Goal: Task Accomplishment & Management: Use online tool/utility

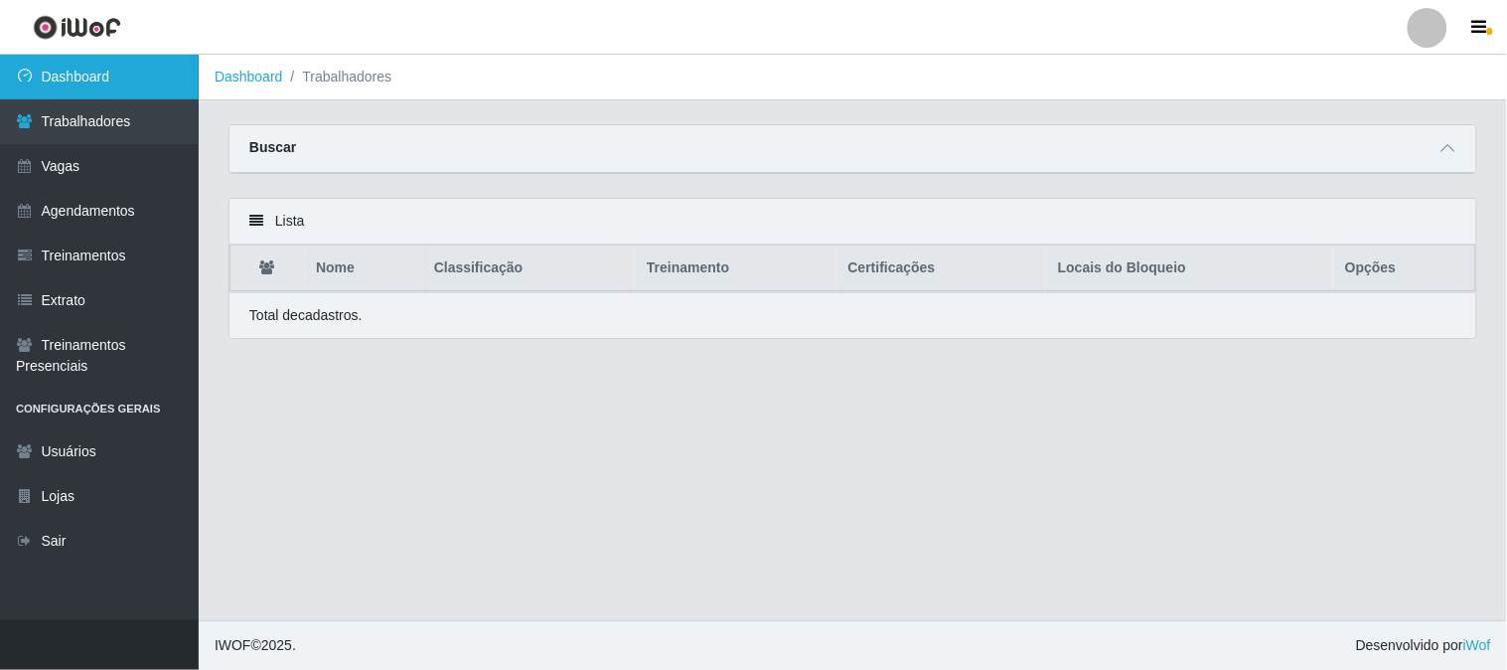
click at [115, 81] on link "Dashboard" at bounding box center [99, 77] width 199 height 45
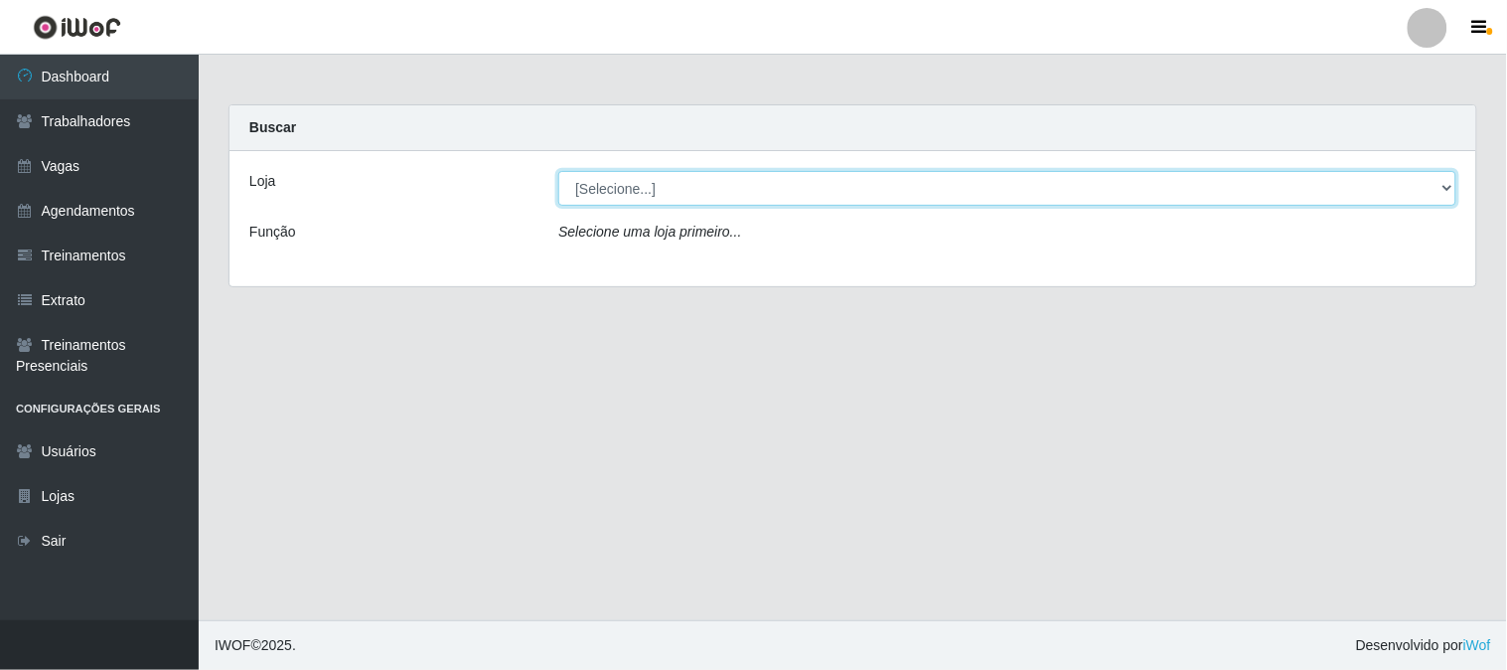
click at [702, 193] on select "[Selecione...] Sapore D'[GEOGRAPHIC_DATA]" at bounding box center [1007, 188] width 898 height 35
select select "266"
click at [558, 171] on select "[Selecione...] Sapore D'[GEOGRAPHIC_DATA]" at bounding box center [1007, 188] width 898 height 35
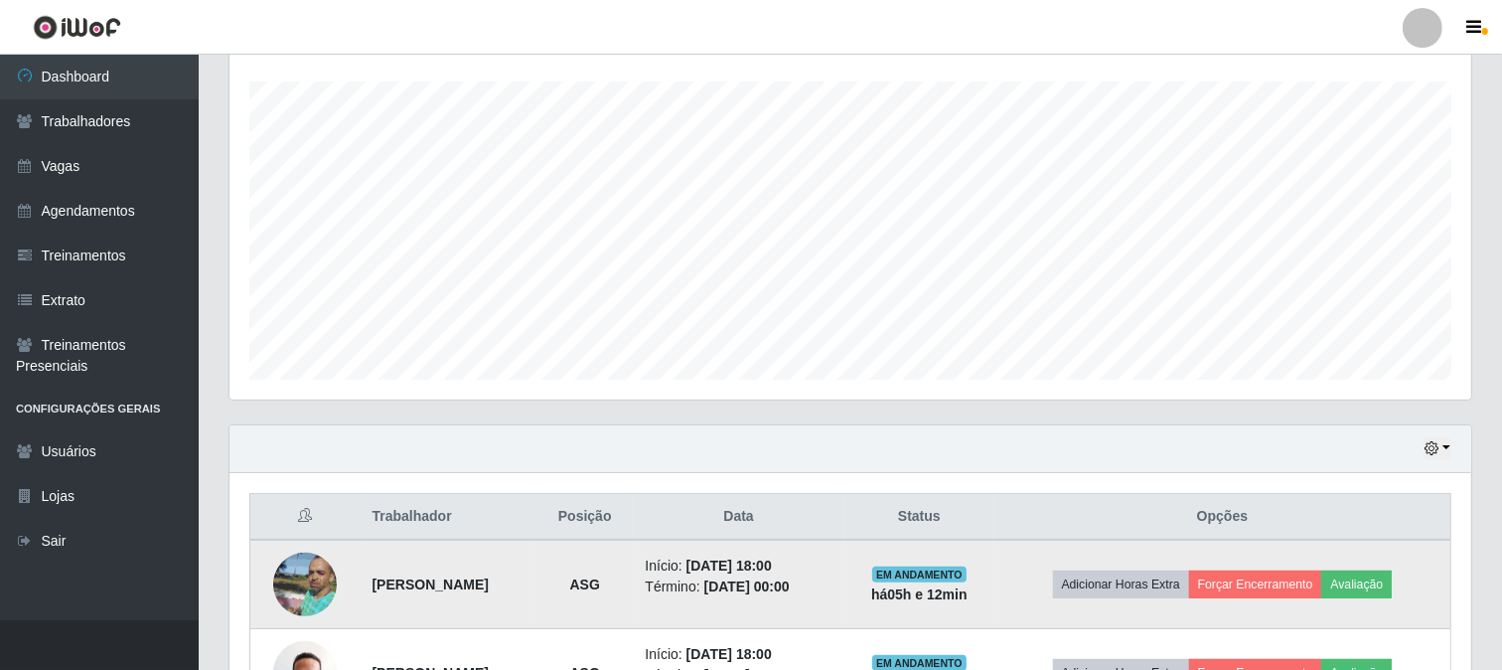
scroll to position [473, 0]
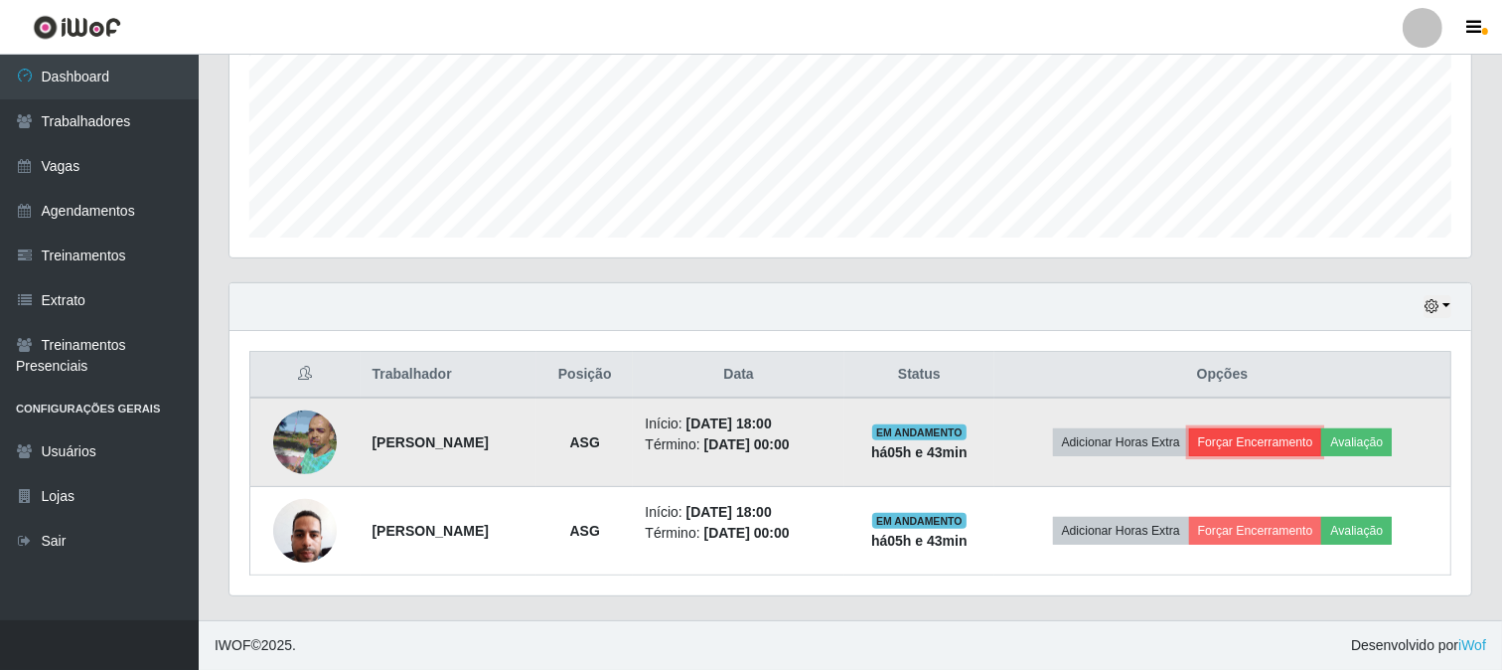
click at [1288, 445] on button "Forçar Encerramento" at bounding box center [1255, 442] width 133 height 28
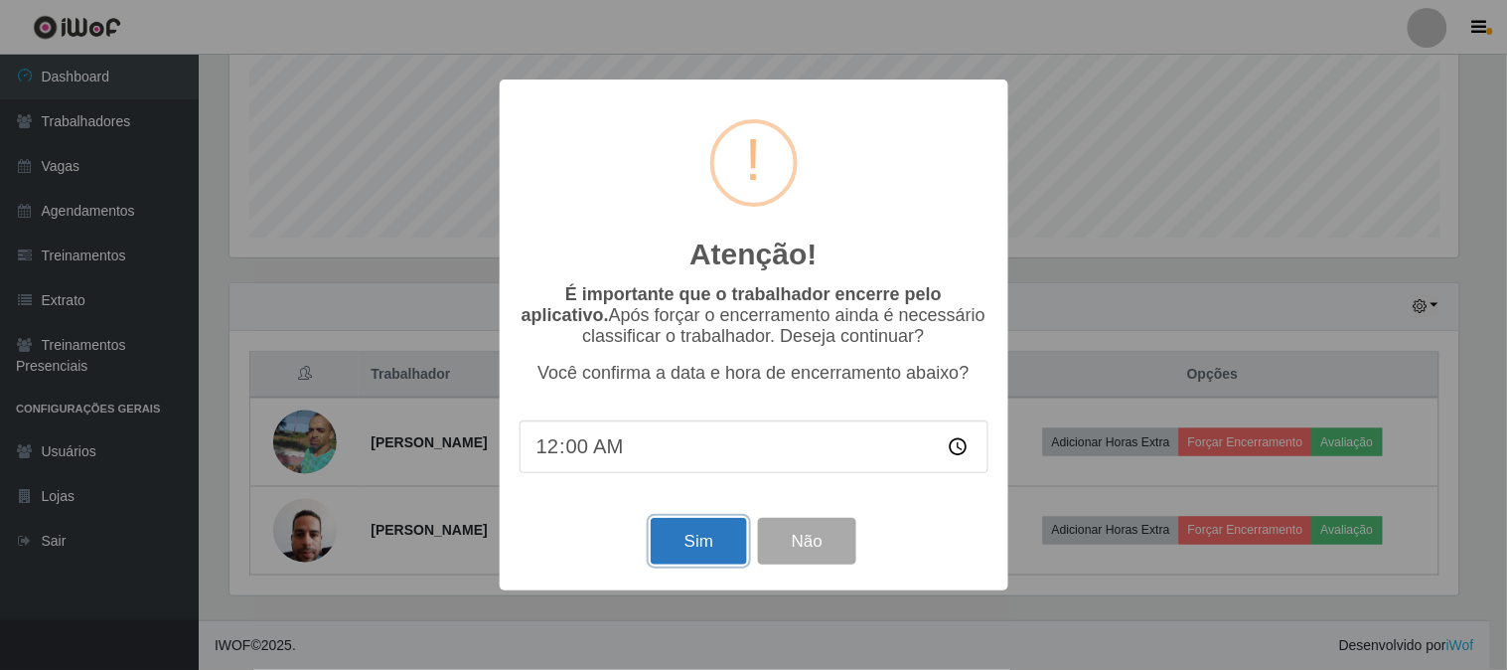
click at [679, 559] on button "Sim" at bounding box center [699, 541] width 96 height 47
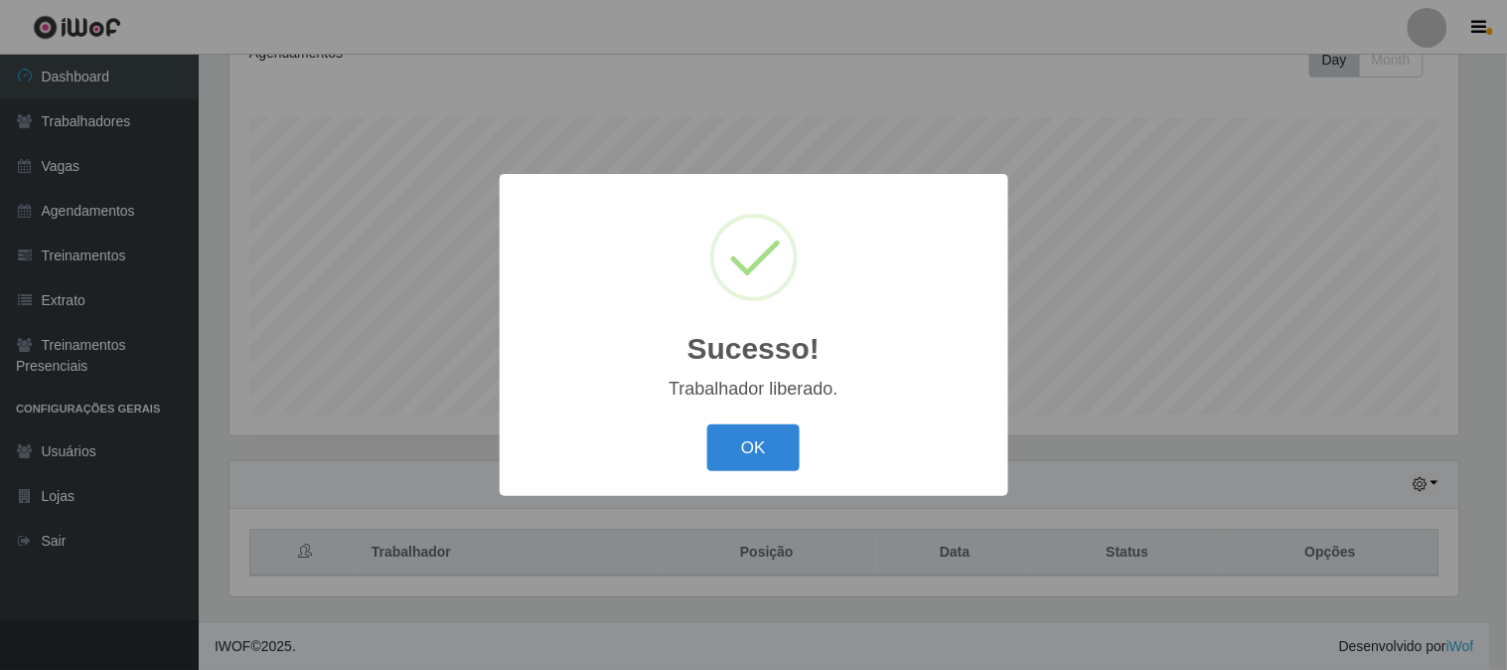
click at [747, 464] on button "OK" at bounding box center [753, 447] width 92 height 47
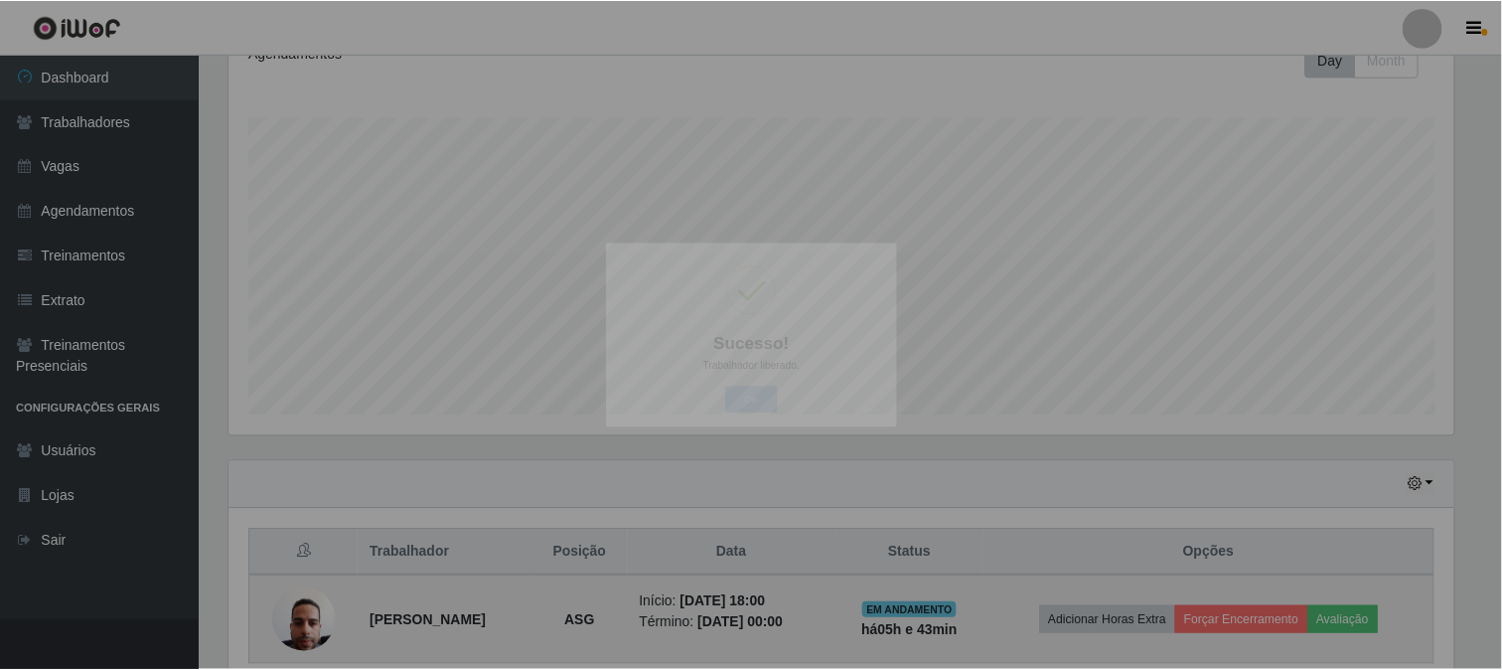
scroll to position [411, 1242]
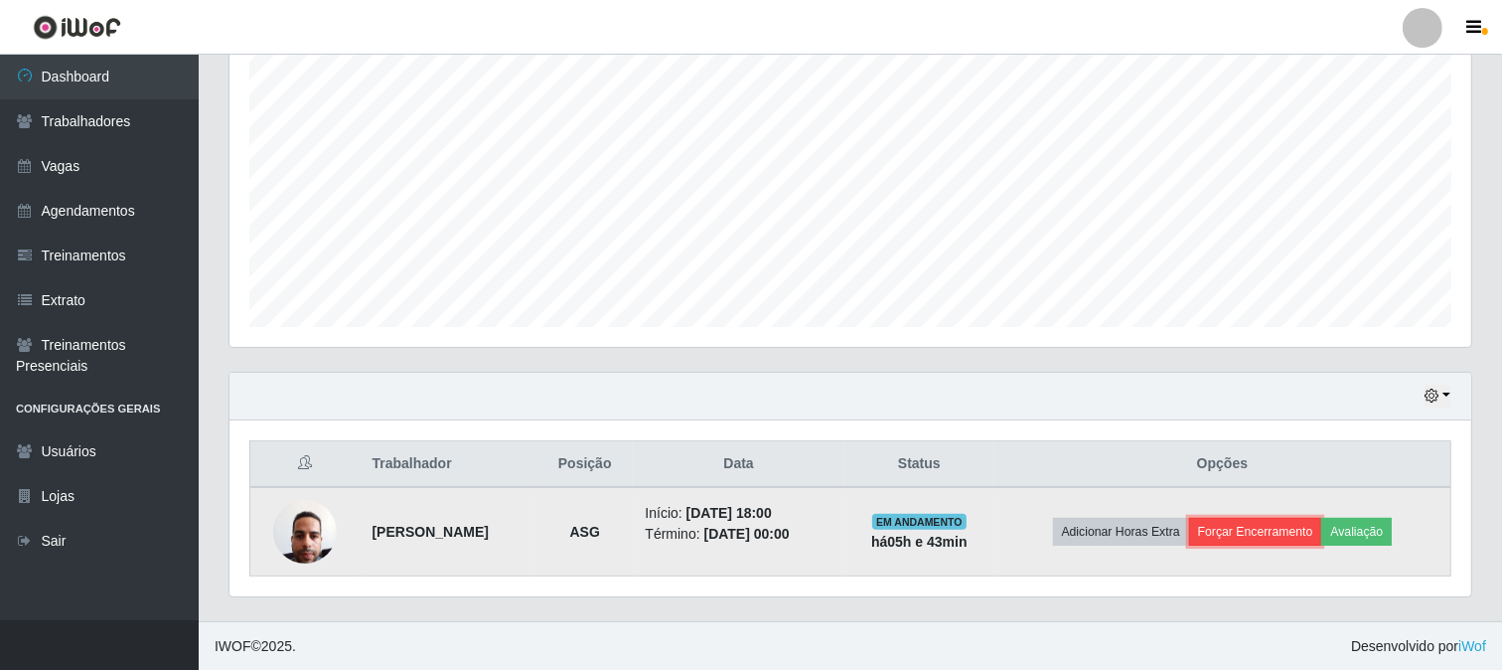
click at [1282, 534] on button "Forçar Encerramento" at bounding box center [1255, 532] width 133 height 28
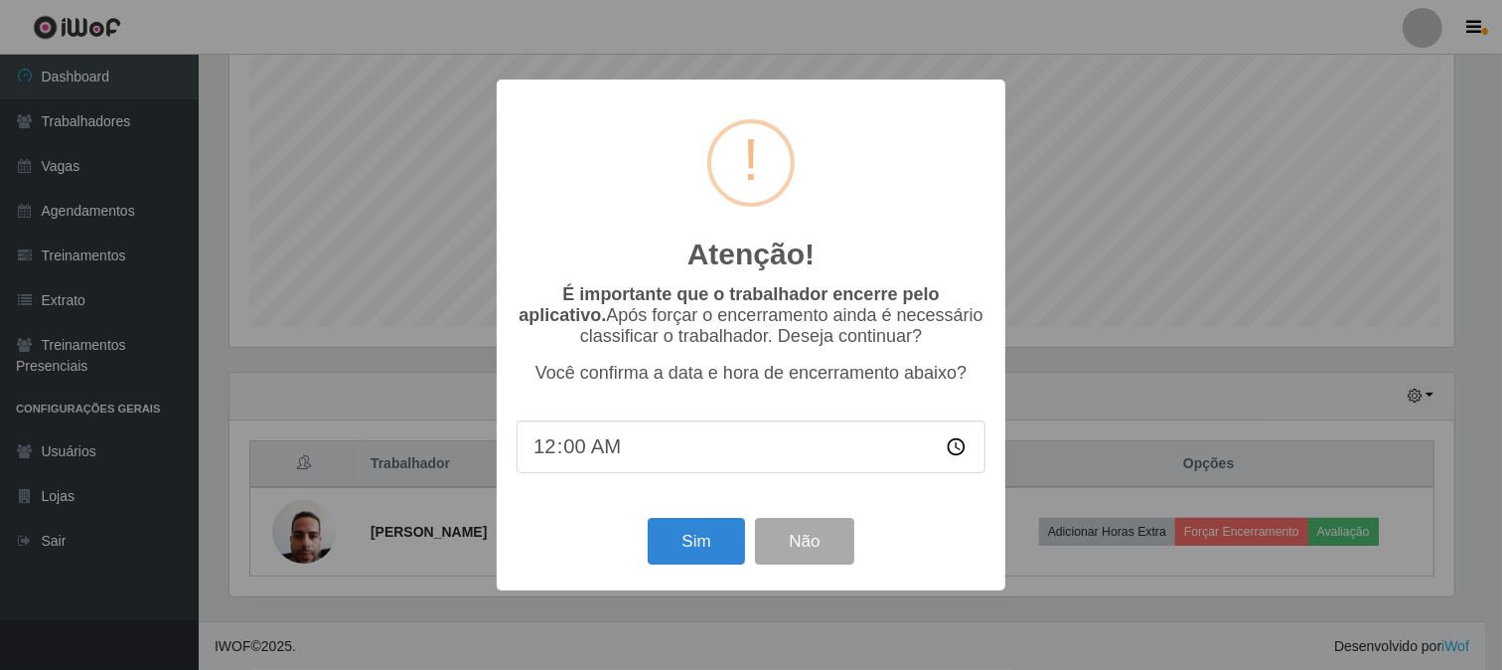
scroll to position [411, 1229]
click at [715, 544] on button "Sim" at bounding box center [699, 541] width 96 height 47
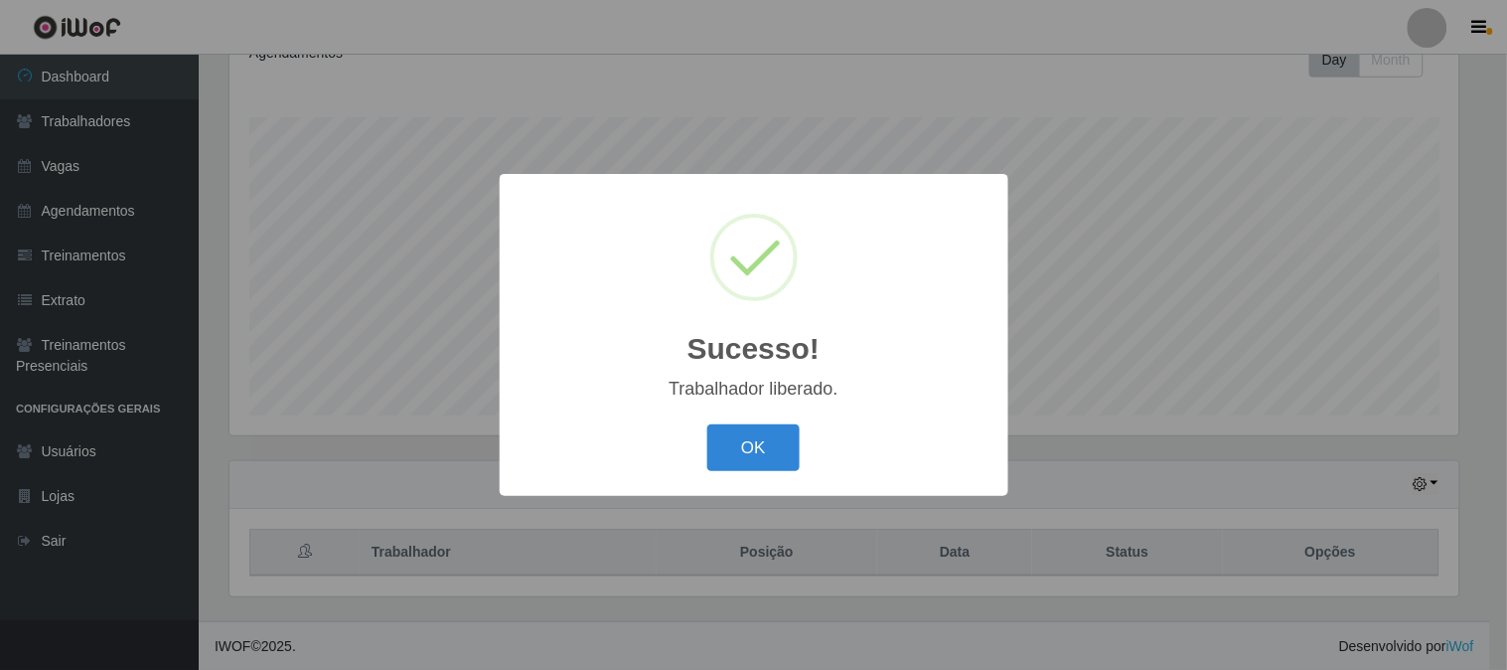
click at [776, 468] on button "OK" at bounding box center [753, 447] width 92 height 47
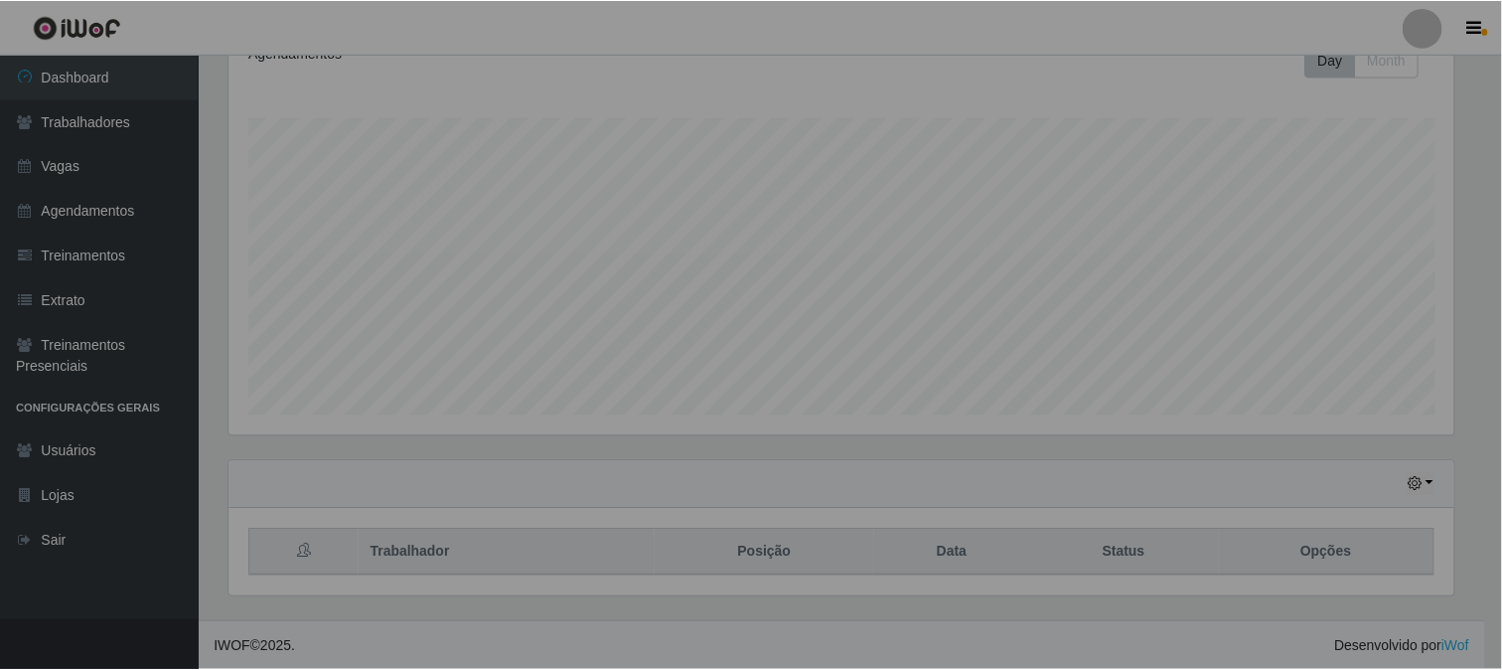
scroll to position [411, 1242]
